Goal: Information Seeking & Learning: Learn about a topic

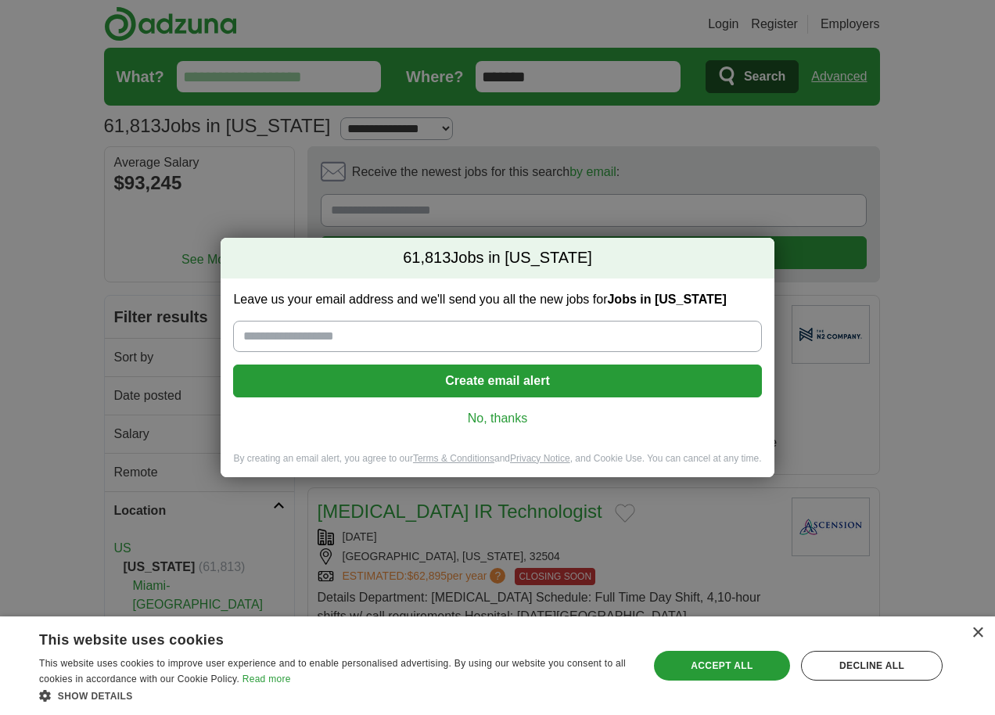
click at [505, 417] on link "No, thanks" at bounding box center [497, 418] width 503 height 17
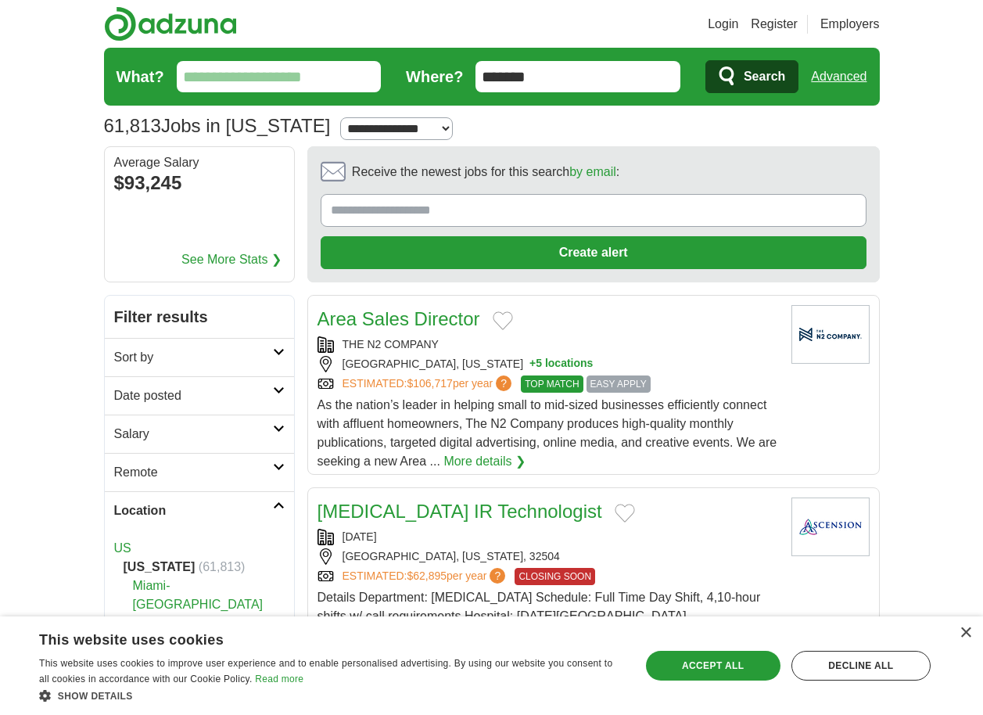
click at [273, 463] on icon at bounding box center [279, 467] width 12 height 8
click at [141, 542] on h2 "Location" at bounding box center [193, 548] width 159 height 19
click at [142, 512] on link "Remote jobs" at bounding box center [149, 509] width 70 height 13
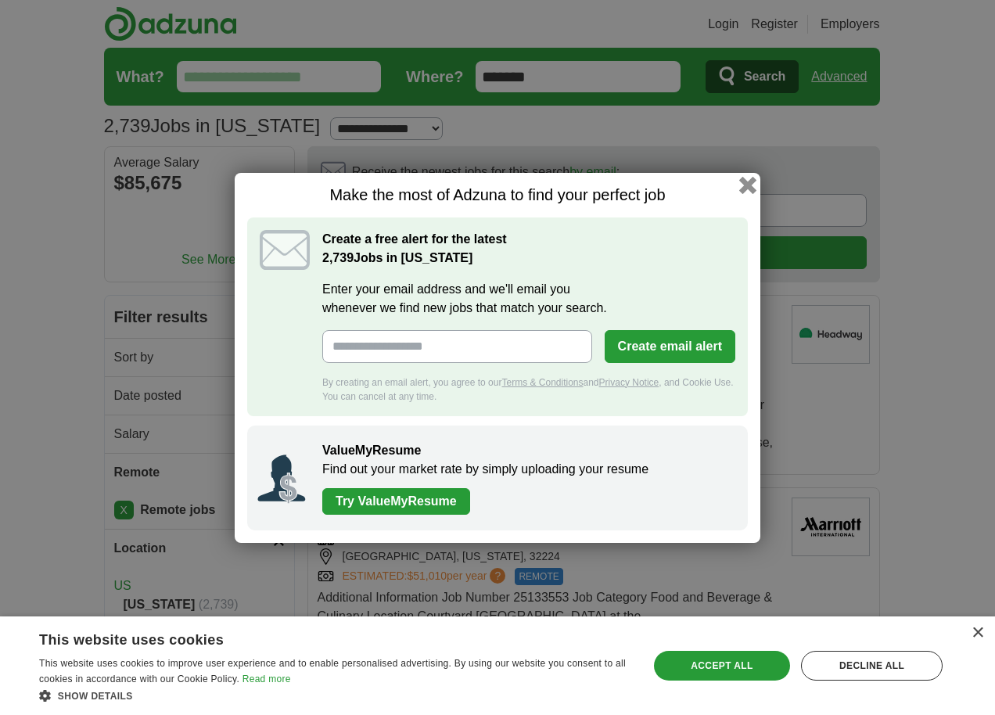
click at [750, 182] on button "button" at bounding box center [747, 184] width 17 height 17
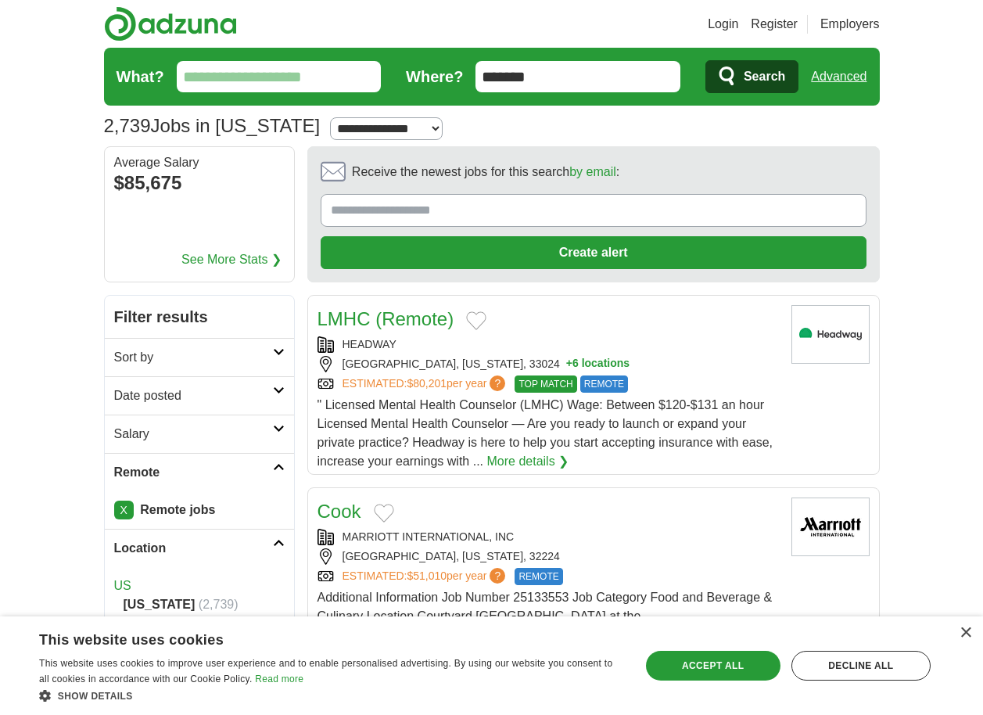
click at [148, 537] on link "Location" at bounding box center [199, 548] width 189 height 38
click at [216, 592] on h2 "Category" at bounding box center [193, 586] width 159 height 19
click at [279, 573] on link "Category" at bounding box center [199, 586] width 189 height 38
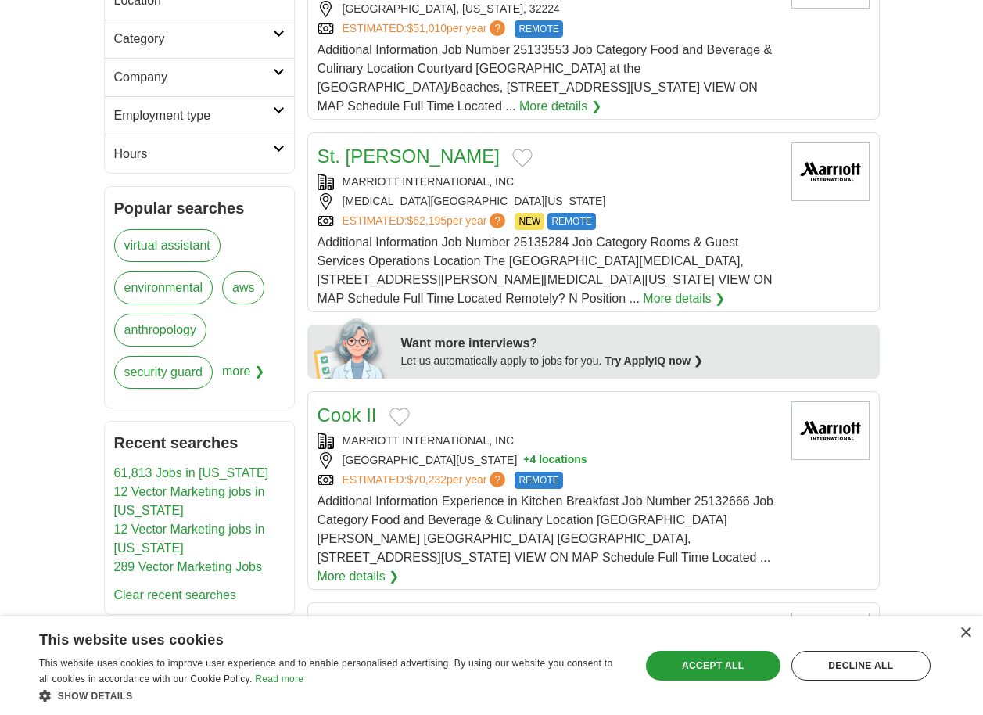
scroll to position [626, 0]
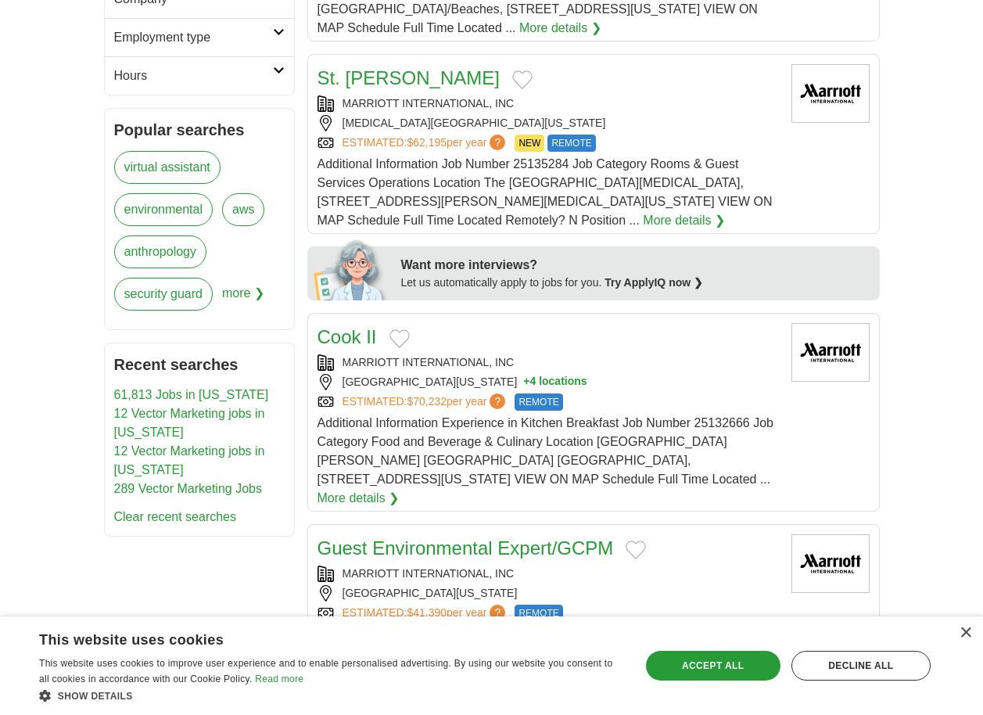
click at [190, 518] on link "Clear recent searches" at bounding box center [175, 516] width 123 height 13
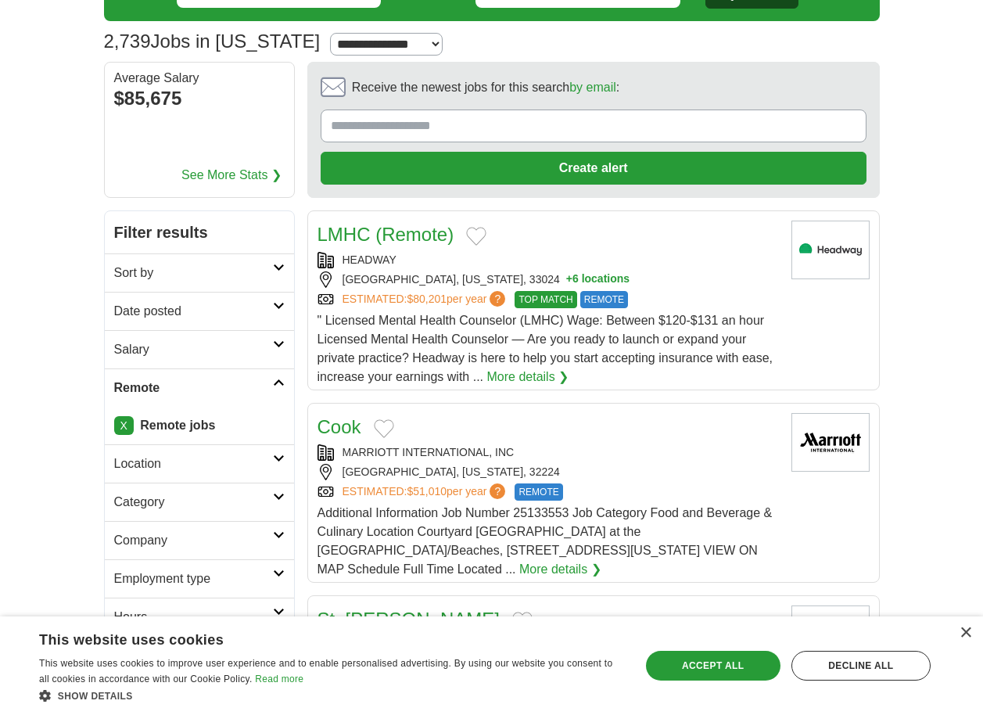
scroll to position [78, 0]
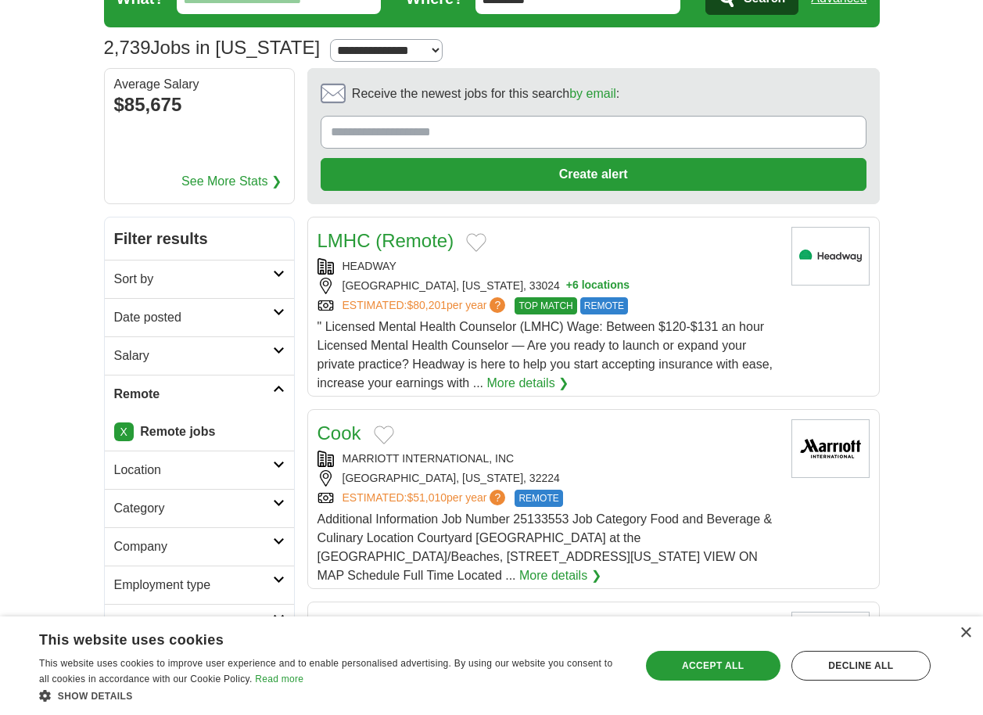
click at [148, 402] on h2 "Remote" at bounding box center [193, 394] width 159 height 19
click at [164, 439] on h2 "Location" at bounding box center [193, 432] width 159 height 19
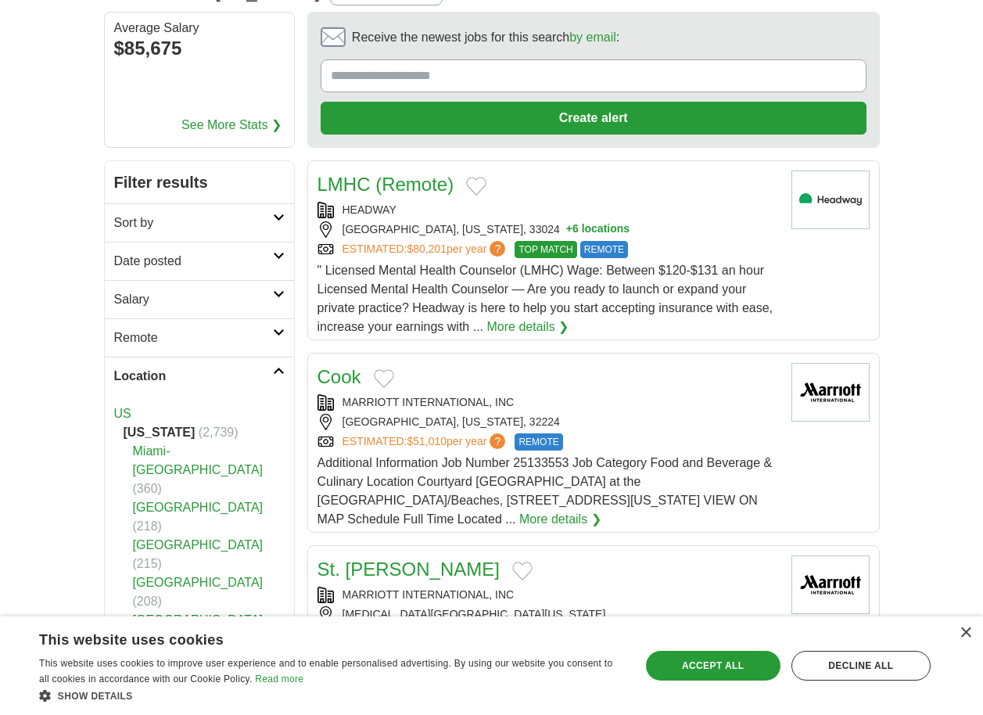
scroll to position [156, 0]
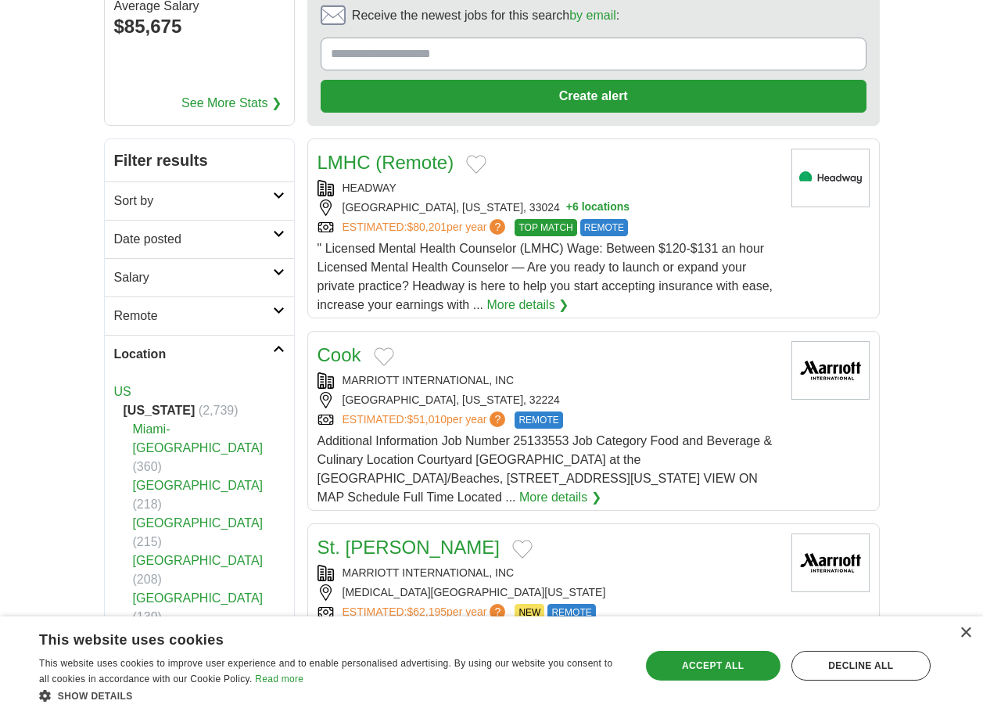
click at [186, 629] on link "[GEOGRAPHIC_DATA]" at bounding box center [198, 635] width 131 height 13
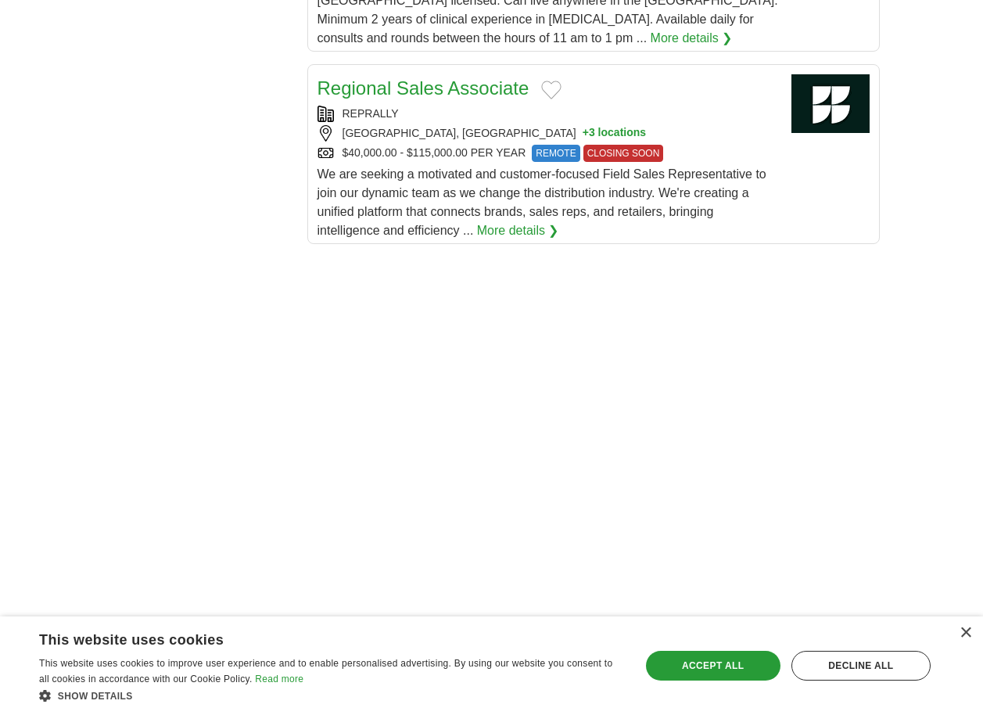
scroll to position [2347, 0]
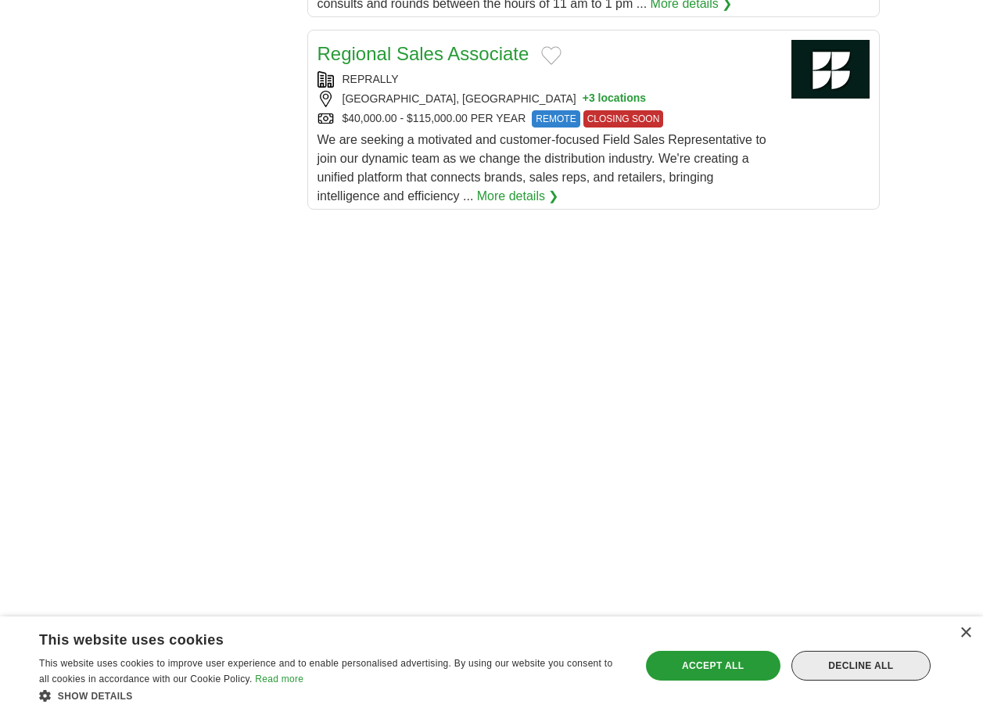
click at [883, 667] on div "Decline all" at bounding box center [861, 666] width 139 height 30
